Goal: Book appointment/travel/reservation

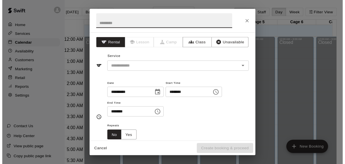
scroll to position [269, 0]
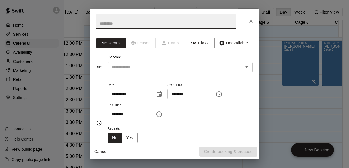
click at [254, 21] on icon "Close" at bounding box center [251, 21] width 6 height 6
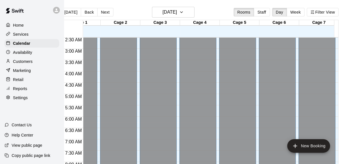
scroll to position [0, 0]
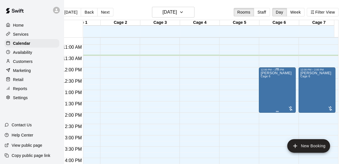
click at [286, 95] on div "[PERSON_NAME] Cage 6" at bounding box center [276, 153] width 31 height 164
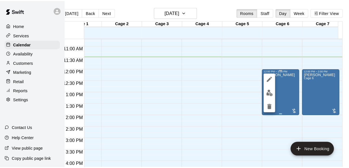
scroll to position [0, 9]
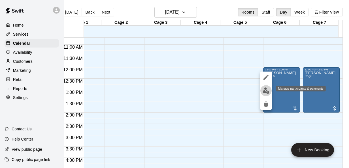
click at [266, 93] on img "edit" at bounding box center [266, 91] width 7 height 7
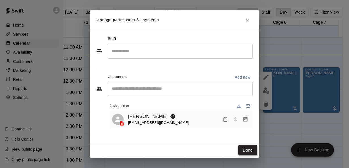
click at [244, 147] on button "Done" at bounding box center [248, 150] width 19 height 10
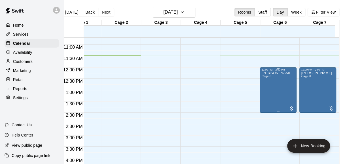
click at [270, 85] on div "[PERSON_NAME] Cage 6" at bounding box center [277, 153] width 31 height 164
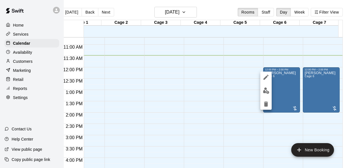
drag, startPoint x: 276, startPoint y: 89, endPoint x: 287, endPoint y: 91, distance: 11.0
click at [287, 91] on div at bounding box center [174, 84] width 349 height 168
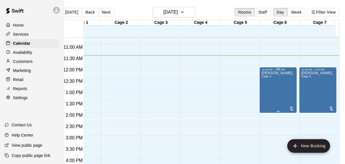
drag, startPoint x: 287, startPoint y: 91, endPoint x: 291, endPoint y: 90, distance: 3.7
click at [291, 90] on div "[PERSON_NAME] Cage 6" at bounding box center [277, 153] width 31 height 164
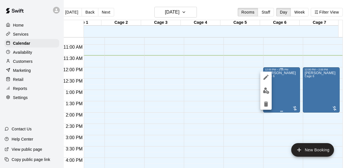
click at [291, 90] on div at bounding box center [174, 84] width 349 height 168
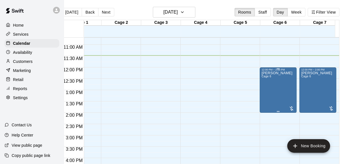
click at [288, 89] on div "[PERSON_NAME] Cage 6" at bounding box center [277, 153] width 31 height 164
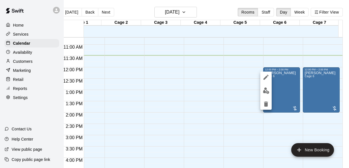
click at [262, 77] on button "edit" at bounding box center [266, 77] width 11 height 11
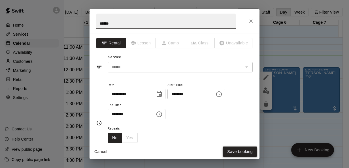
click at [231, 153] on button "Save booking" at bounding box center [240, 152] width 35 height 10
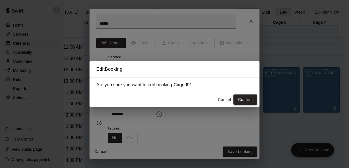
click at [247, 101] on button "Confirm" at bounding box center [246, 100] width 24 height 10
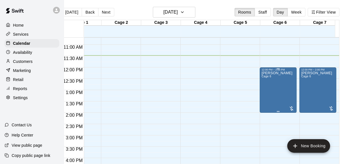
click at [268, 87] on div "[PERSON_NAME] Cage 6" at bounding box center [277, 153] width 31 height 164
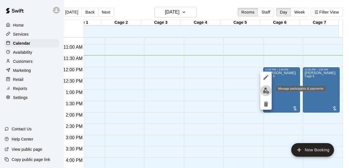
click at [264, 89] on img "edit" at bounding box center [266, 91] width 7 height 7
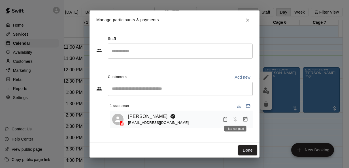
click at [234, 120] on span "Has not paid" at bounding box center [235, 119] width 10 height 5
click at [206, 119] on div "[PERSON_NAME] [EMAIL_ADDRESS][DOMAIN_NAME]" at bounding box center [189, 119] width 123 height 13
click at [224, 121] on icon "Mark attendance" at bounding box center [225, 119] width 5 height 5
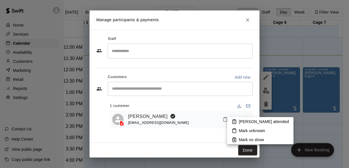
click at [196, 119] on div at bounding box center [174, 84] width 349 height 168
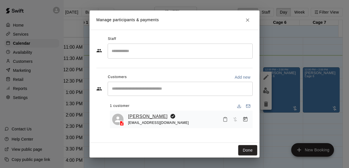
click at [156, 117] on link "[PERSON_NAME]" at bounding box center [148, 116] width 40 height 7
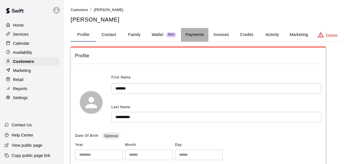
click at [193, 36] on button "Payments" at bounding box center [195, 35] width 28 height 14
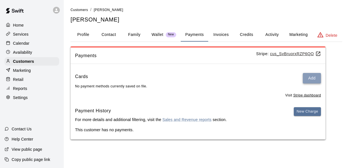
click at [308, 77] on button "Add" at bounding box center [312, 78] width 18 height 10
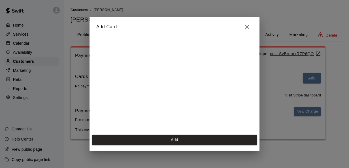
scroll to position [79, 0]
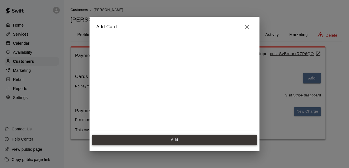
click at [182, 139] on button "Add" at bounding box center [175, 140] width 166 height 10
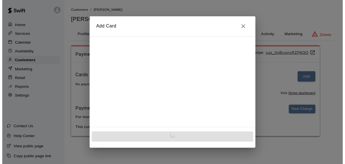
scroll to position [0, 0]
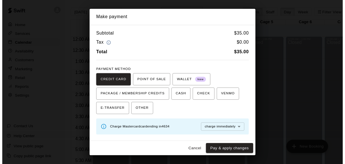
scroll to position [384, 0]
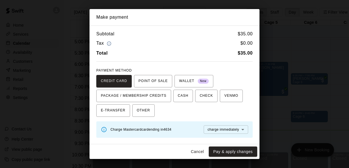
click at [292, 75] on div "Make payment Subtotal $ 35.00 Tax $ 0.00 Total $ 35.00 PAYMENT METHOD CREDIT CA…" at bounding box center [174, 84] width 349 height 168
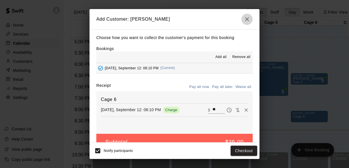
click at [247, 18] on icon "button" at bounding box center [247, 19] width 7 height 7
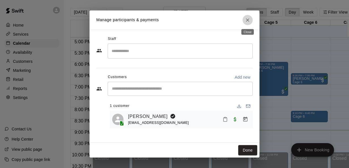
click at [243, 22] on button "Close" at bounding box center [248, 20] width 10 height 10
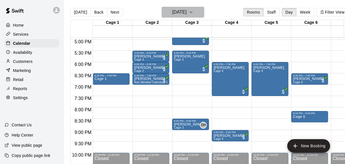
click at [187, 12] on h6 "Friday Sep 12" at bounding box center [179, 12] width 14 height 8
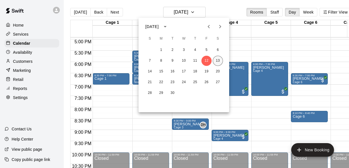
click at [218, 63] on button "13" at bounding box center [218, 61] width 10 height 10
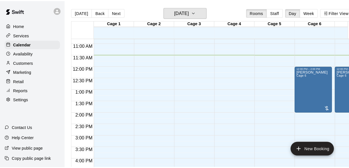
scroll to position [244, 0]
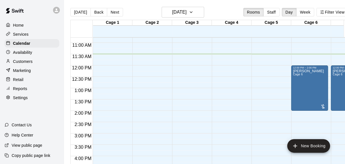
click at [296, 95] on div "[PERSON_NAME] Cage 6" at bounding box center [308, 151] width 31 height 164
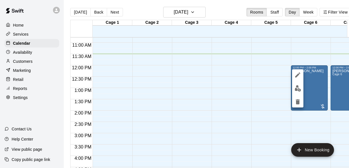
click at [324, 107] on div at bounding box center [174, 84] width 349 height 168
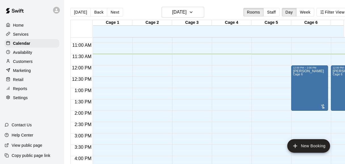
click at [324, 107] on div at bounding box center [323, 107] width 6 height 6
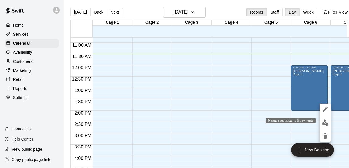
click at [328, 121] on img "edit" at bounding box center [325, 123] width 7 height 7
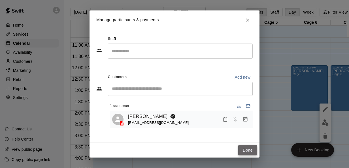
click at [253, 154] on button "Done" at bounding box center [248, 150] width 19 height 10
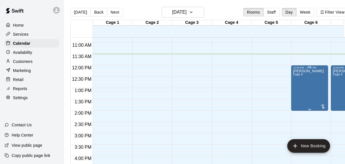
click at [320, 97] on div "[PERSON_NAME] Cage 6" at bounding box center [308, 151] width 31 height 164
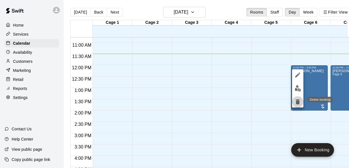
click at [298, 105] on icon "delete" at bounding box center [298, 102] width 7 height 7
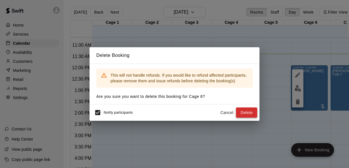
click at [247, 110] on button "Delete" at bounding box center [246, 113] width 21 height 10
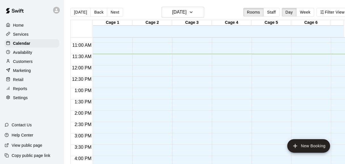
click at [298, 70] on div "12:00 AM – 9:00 AM Closed 7:00 PM – 11:59 PM Closed" at bounding box center [309, 65] width 37 height 545
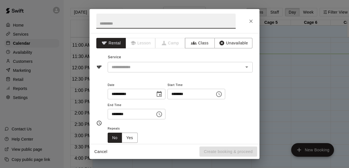
click at [216, 72] on div "**********" at bounding box center [175, 88] width 170 height 111
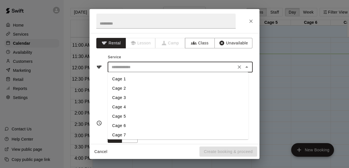
click at [228, 68] on input "text" at bounding box center [171, 67] width 125 height 7
click at [244, 68] on icon "Close" at bounding box center [247, 67] width 7 height 7
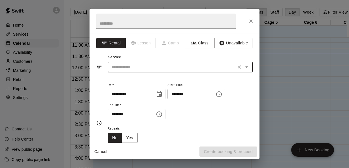
click at [213, 68] on input "text" at bounding box center [171, 67] width 125 height 7
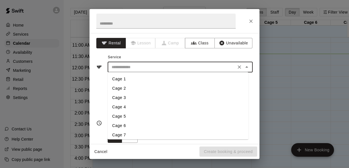
click at [119, 127] on li "Cage 6" at bounding box center [178, 125] width 141 height 9
type input "******"
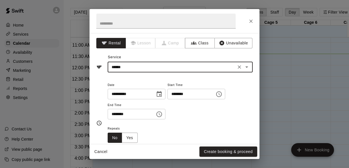
click at [163, 115] on icon "Choose time, selected time is 12:30 PM" at bounding box center [159, 114] width 7 height 7
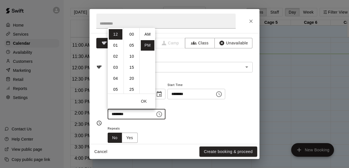
scroll to position [10, 0]
drag, startPoint x: 118, startPoint y: 44, endPoint x: 115, endPoint y: 74, distance: 30.8
click at [115, 74] on ul "12 01 02 03 04 05 06 07 08 09 10 11" at bounding box center [116, 61] width 16 height 66
click at [115, 51] on ul "12 01 02 03 04 05 06 07 08 09 10 11" at bounding box center [116, 61] width 16 height 66
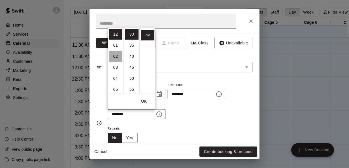
click at [112, 56] on li "02" at bounding box center [116, 56] width 14 height 10
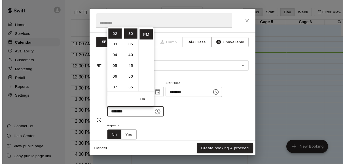
scroll to position [0, 0]
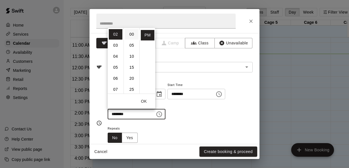
click at [132, 36] on li "00" at bounding box center [132, 34] width 14 height 10
type input "********"
click at [218, 152] on button "Create booking & proceed" at bounding box center [229, 152] width 58 height 10
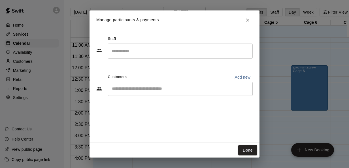
click at [225, 89] on input "Start typing to search customers..." at bounding box center [180, 89] width 140 height 6
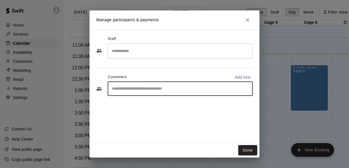
type input "*"
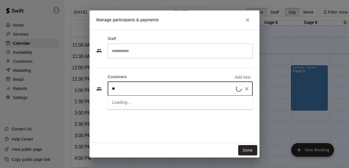
type input "***"
click at [204, 109] on div "[PERSON_NAME] [EMAIL_ADDRESS][DOMAIN_NAME]" at bounding box center [186, 105] width 125 height 12
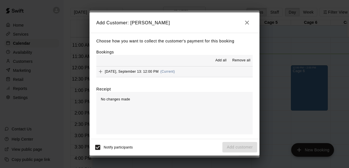
click at [206, 74] on button "Saturday, September 13: 12:00 PM (Current)" at bounding box center [174, 72] width 157 height 10
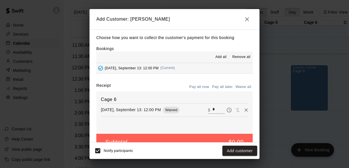
click at [213, 109] on input "*" at bounding box center [219, 109] width 12 height 7
type input "***"
click at [243, 152] on button "Checkout" at bounding box center [244, 151] width 27 height 10
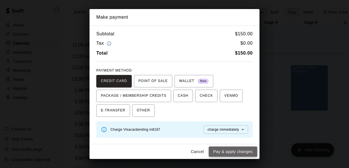
click at [232, 149] on button "Pay & apply changes" at bounding box center [233, 152] width 48 height 10
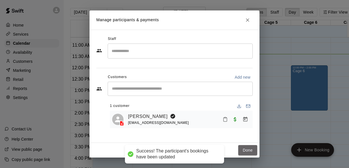
click at [248, 148] on button "Done" at bounding box center [248, 150] width 19 height 10
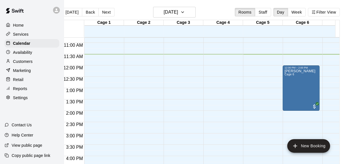
scroll to position [0, 13]
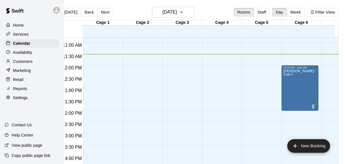
click at [323, 72] on div "12:00 AM – 9:00 AM Closed 7:00 PM – 11:59 PM Closed" at bounding box center [339, 65] width 37 height 545
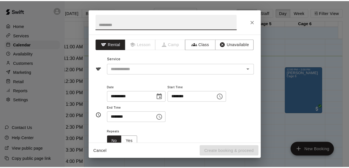
scroll to position [0, 9]
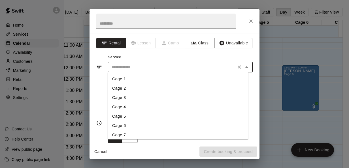
click at [190, 69] on input "text" at bounding box center [171, 67] width 125 height 7
click at [125, 133] on li "Cage 7" at bounding box center [178, 135] width 141 height 9
type input "******"
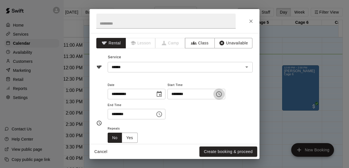
click at [222, 93] on icon "Choose time, selected time is 12:15 PM" at bounding box center [219, 95] width 6 height 6
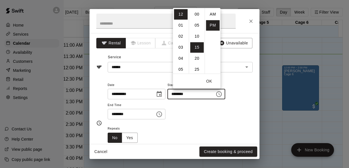
scroll to position [10, 0]
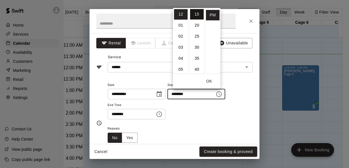
drag, startPoint x: 201, startPoint y: 34, endPoint x: 194, endPoint y: 17, distance: 18.9
click at [194, 17] on li "15" at bounding box center [197, 14] width 14 height 10
click at [194, 14] on li "00" at bounding box center [197, 14] width 14 height 10
type input "********"
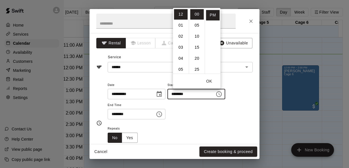
click at [209, 78] on button "OK" at bounding box center [209, 81] width 18 height 10
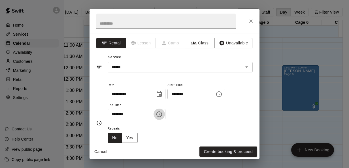
click at [163, 111] on icon "Choose time, selected time is 12:45 PM" at bounding box center [159, 114] width 7 height 7
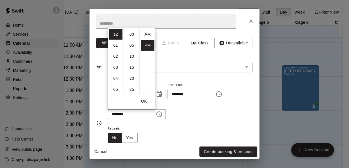
scroll to position [10, 0]
click at [111, 56] on li "02" at bounding box center [116, 56] width 14 height 10
click at [132, 33] on li "00" at bounding box center [132, 34] width 14 height 10
type input "********"
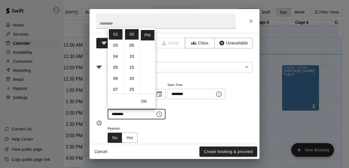
drag, startPoint x: 192, startPoint y: 130, endPoint x: 158, endPoint y: 118, distance: 36.9
click at [158, 118] on div "******** ​" at bounding box center [137, 114] width 58 height 10
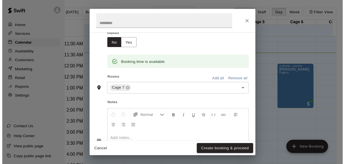
scroll to position [96, 0]
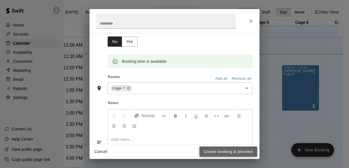
click at [233, 152] on button "Create booking & proceed" at bounding box center [229, 152] width 58 height 10
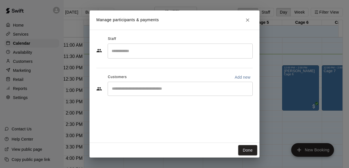
click at [180, 92] on div "​" at bounding box center [180, 89] width 145 height 14
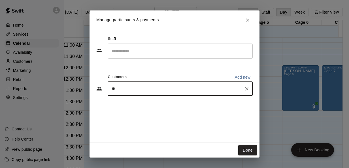
type input "***"
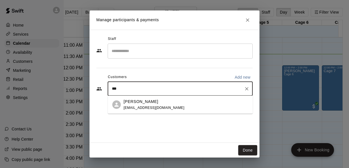
click at [169, 108] on span "[EMAIL_ADDRESS][DOMAIN_NAME]" at bounding box center [154, 108] width 61 height 4
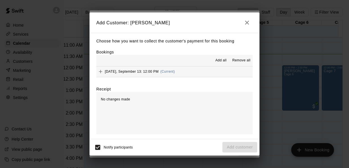
click at [225, 70] on button "Saturday, September 13: 12:00 PM (Current)" at bounding box center [174, 72] width 157 height 10
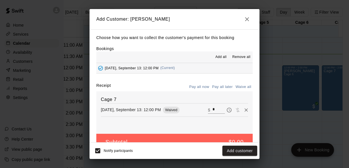
click at [208, 110] on div "​ $ *" at bounding box center [216, 109] width 17 height 7
type input "***"
click at [234, 147] on button "Checkout" at bounding box center [244, 151] width 27 height 10
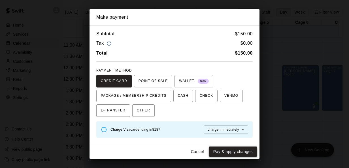
click at [236, 150] on button "Pay & apply changes" at bounding box center [233, 152] width 48 height 10
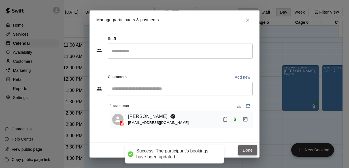
click at [241, 150] on button "Done" at bounding box center [248, 150] width 19 height 10
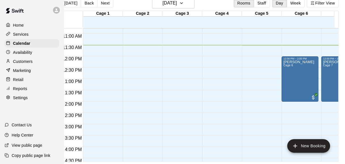
scroll to position [0, 22]
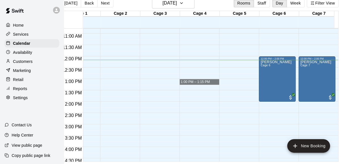
drag, startPoint x: 327, startPoint y: 67, endPoint x: 212, endPoint y: 78, distance: 115.6
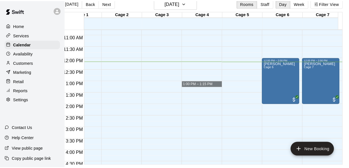
scroll to position [9, 9]
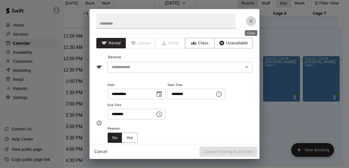
click at [250, 20] on icon "Close" at bounding box center [251, 21] width 3 height 3
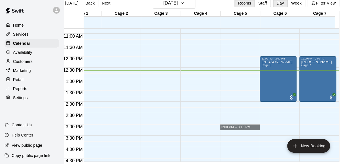
drag, startPoint x: 307, startPoint y: 145, endPoint x: 245, endPoint y: 125, distance: 64.7
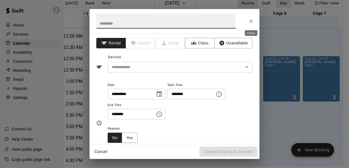
click at [249, 21] on icon "Close" at bounding box center [251, 21] width 6 height 6
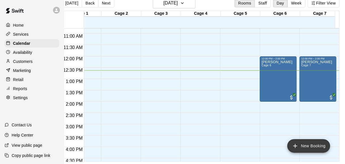
click at [305, 150] on button "New Booking" at bounding box center [308, 146] width 43 height 14
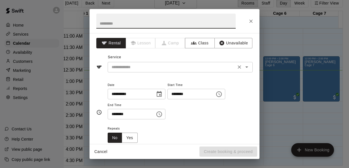
click at [159, 72] on div "​" at bounding box center [180, 67] width 145 height 10
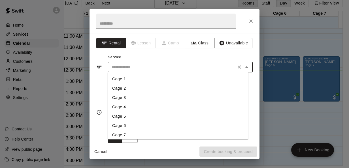
click at [126, 105] on li "Cage 4" at bounding box center [178, 107] width 141 height 9
type input "******"
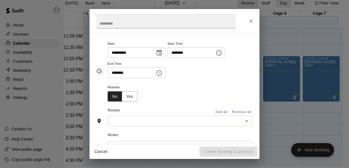
scroll to position [54, 0]
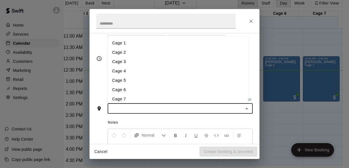
click at [150, 105] on input "text" at bounding box center [175, 108] width 132 height 7
click at [119, 68] on li "Cage 4" at bounding box center [178, 70] width 141 height 9
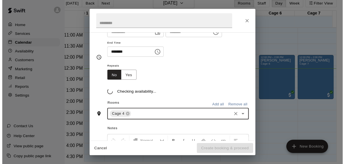
scroll to position [65, 0]
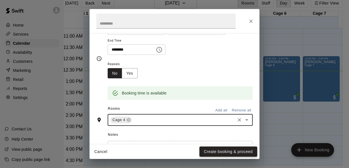
click at [228, 150] on button "Create booking & proceed" at bounding box center [229, 152] width 58 height 10
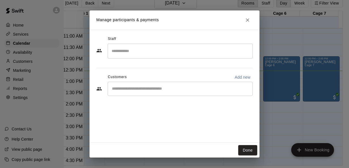
click at [155, 90] on input "Start typing to search customers..." at bounding box center [180, 89] width 140 height 6
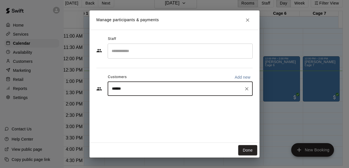
type input "*******"
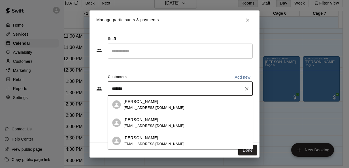
click at [167, 117] on div "Byron Hawkins" at bounding box center [154, 120] width 61 height 6
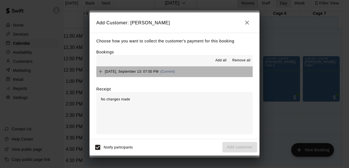
click at [205, 70] on button "Saturday, September 13: 07:00 PM (Current)" at bounding box center [174, 72] width 157 height 10
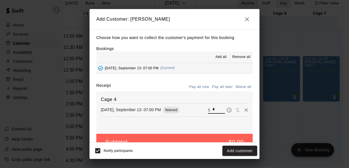
click at [213, 113] on input "*" at bounding box center [219, 109] width 12 height 7
type input "**"
click at [247, 151] on button "Checkout" at bounding box center [244, 151] width 27 height 10
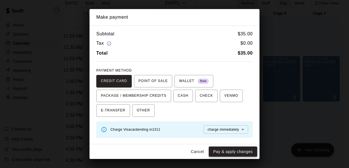
click at [233, 150] on button "Pay & apply changes" at bounding box center [233, 152] width 48 height 10
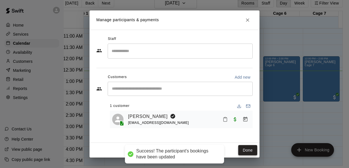
click at [242, 148] on button "Done" at bounding box center [248, 150] width 19 height 10
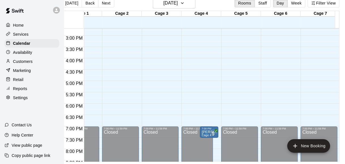
scroll to position [0, 22]
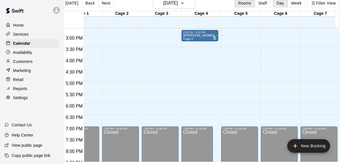
drag, startPoint x: 208, startPoint y: 132, endPoint x: 185, endPoint y: 37, distance: 98.2
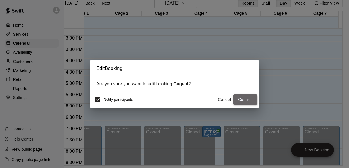
click at [243, 100] on button "Confirm" at bounding box center [246, 100] width 24 height 10
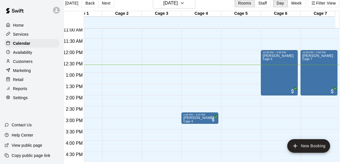
scroll to position [248, 22]
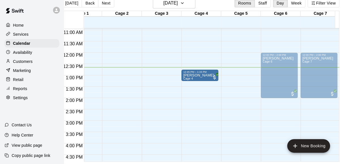
drag, startPoint x: 204, startPoint y: 117, endPoint x: 202, endPoint y: 73, distance: 44.6
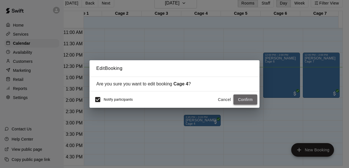
click at [245, 99] on button "Confirm" at bounding box center [246, 100] width 24 height 10
